Goal: Task Accomplishment & Management: Use online tool/utility

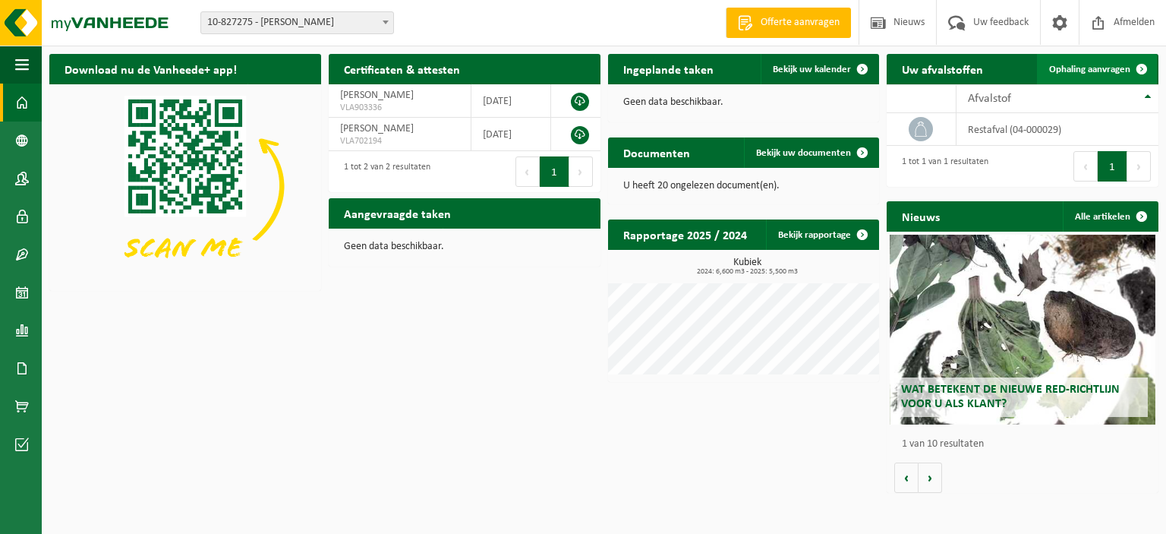
click at [1102, 72] on span "Ophaling aanvragen" at bounding box center [1089, 70] width 81 height 10
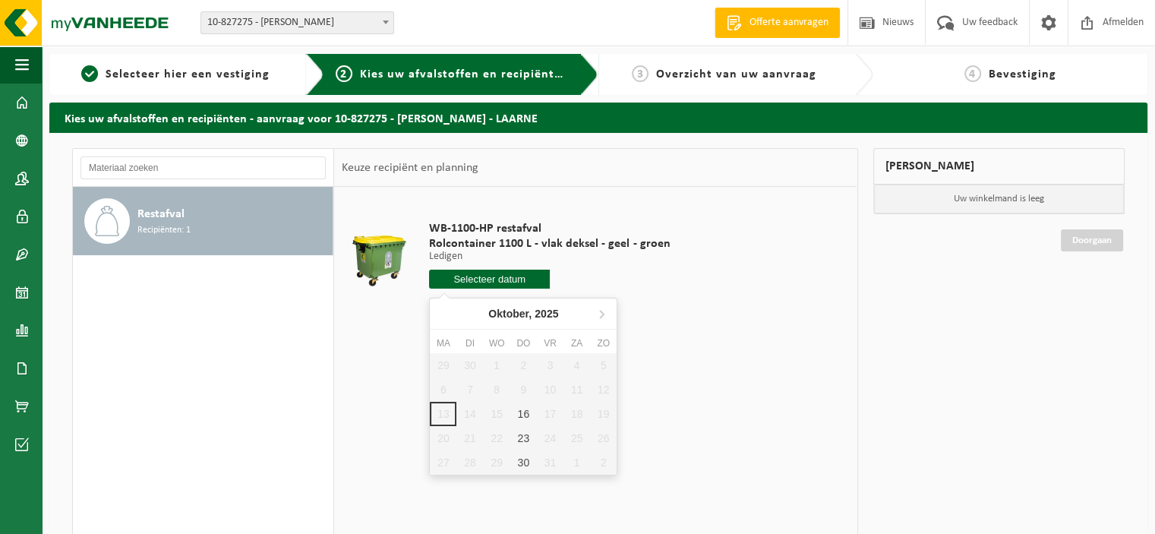
click at [485, 284] on input "text" at bounding box center [489, 278] width 121 height 19
click at [522, 414] on div "16" at bounding box center [523, 414] width 27 height 24
type input "Van [DATE]"
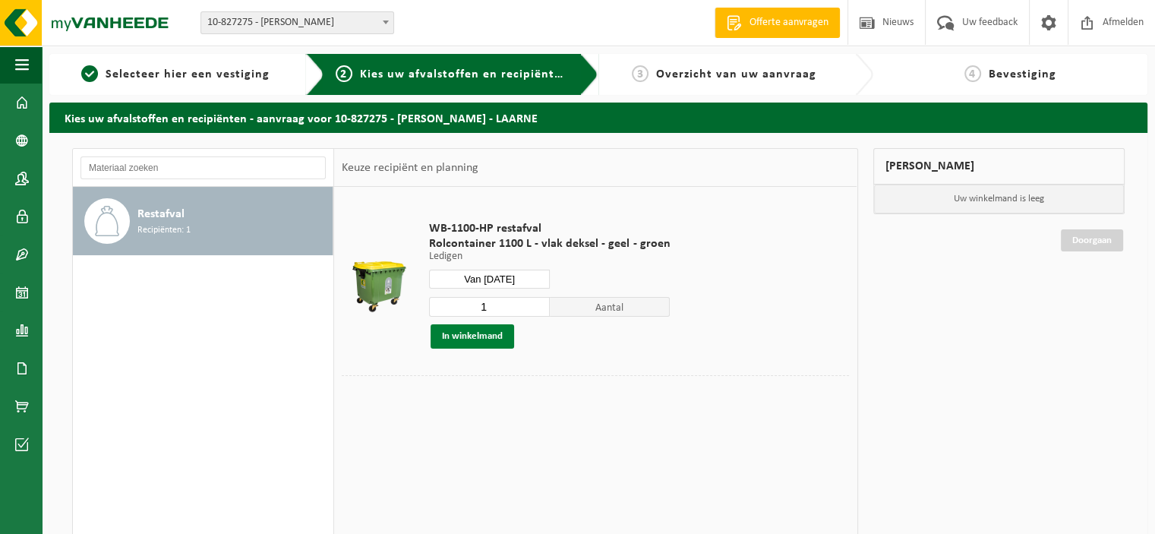
click at [483, 333] on button "In winkelmand" at bounding box center [471, 336] width 83 height 24
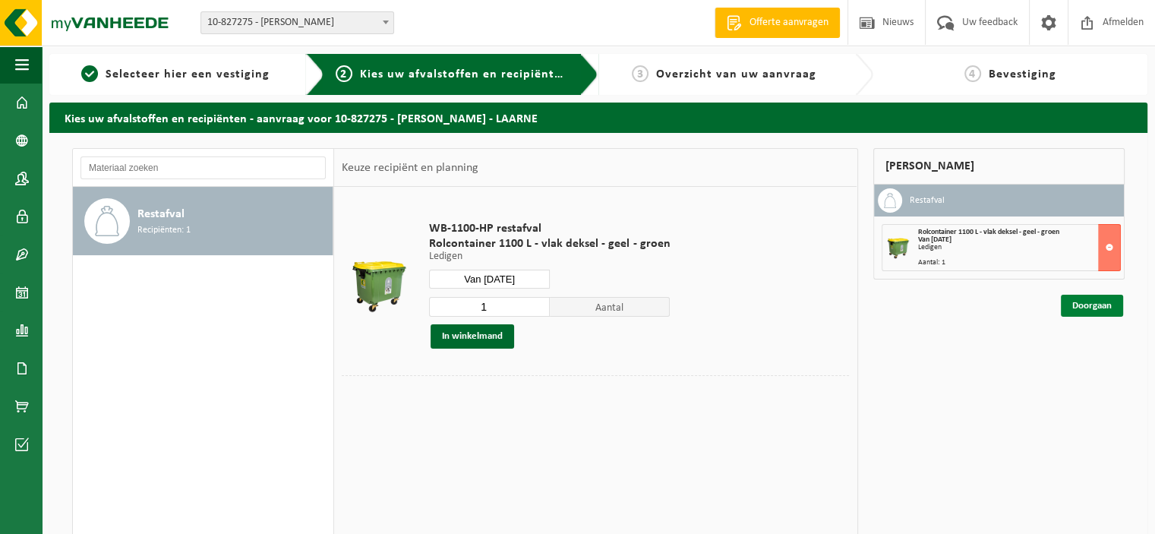
click at [1079, 307] on link "Doorgaan" at bounding box center [1091, 306] width 62 height 22
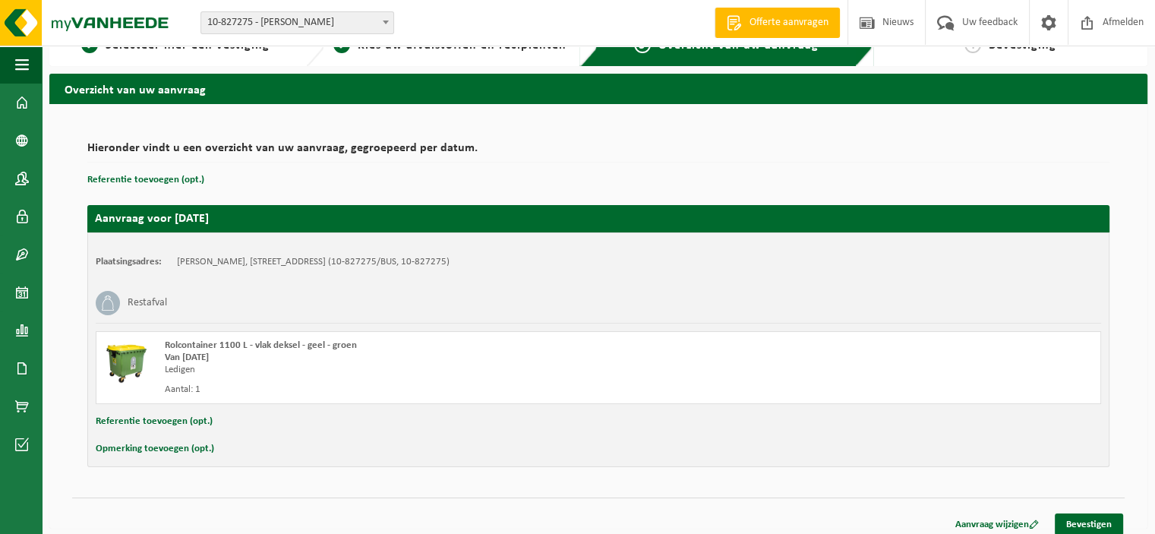
scroll to position [37, 0]
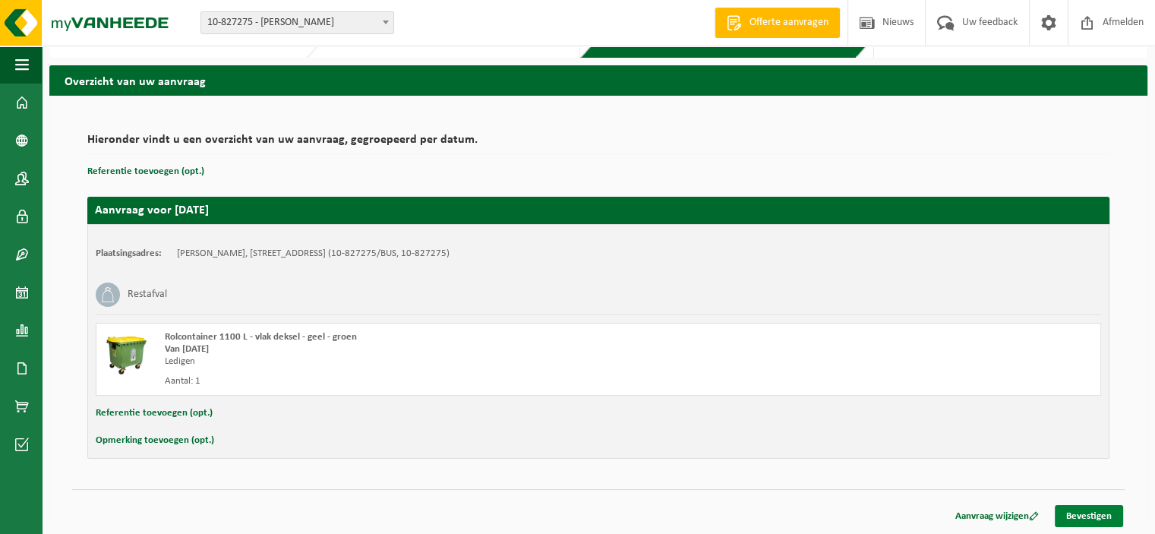
click at [1084, 512] on link "Bevestigen" at bounding box center [1088, 516] width 68 height 22
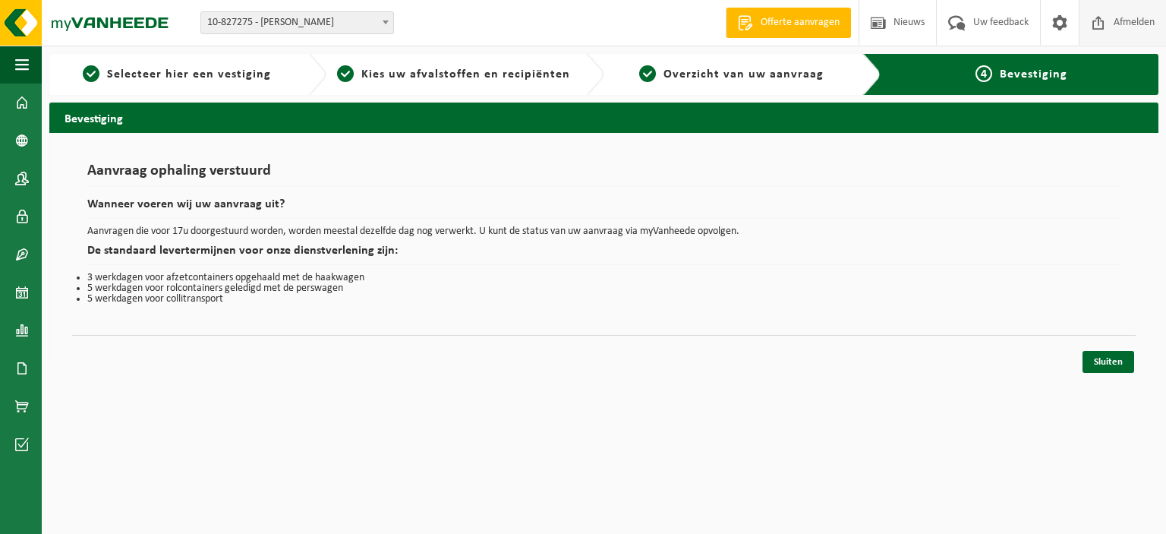
click at [1126, 17] on span "Afmelden" at bounding box center [1134, 22] width 49 height 45
